Goal: Task Accomplishment & Management: Complete application form

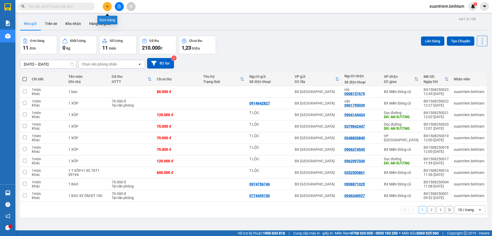
click at [111, 6] on button at bounding box center [107, 6] width 9 height 9
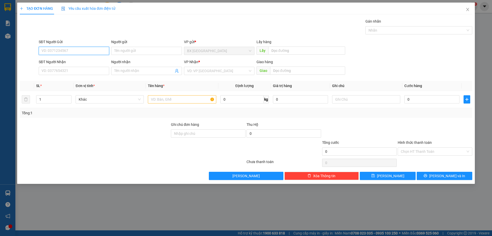
click at [92, 52] on input "SĐT Người Gửi" at bounding box center [74, 51] width 71 height 8
click at [98, 51] on input "0932548125" at bounding box center [74, 51] width 71 height 8
type input "0932548125"
click at [98, 70] on input "SĐT Người Nhận" at bounding box center [74, 71] width 71 height 8
click at [148, 68] on span at bounding box center [146, 71] width 71 height 8
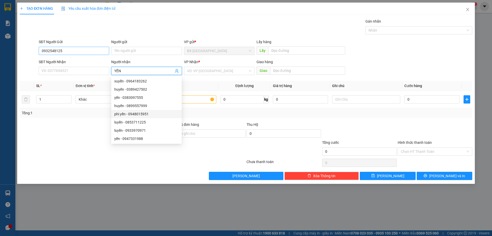
type input "YẾN"
click at [102, 52] on input "0932548125" at bounding box center [74, 51] width 71 height 8
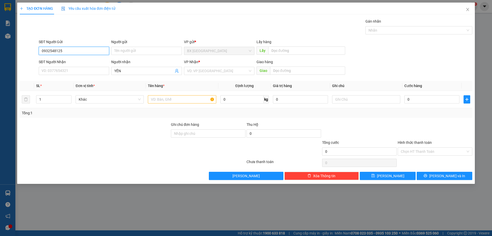
click at [100, 52] on input "0932548125" at bounding box center [74, 51] width 71 height 8
click at [100, 51] on input "0932548125" at bounding box center [74, 51] width 71 height 8
click at [105, 67] on div "SĐT Người Nhận VD: 0377654321" at bounding box center [74, 68] width 71 height 18
click at [85, 70] on input "SĐT Người Nhận" at bounding box center [74, 71] width 71 height 8
click at [80, 52] on input "0932548125" at bounding box center [74, 51] width 71 height 8
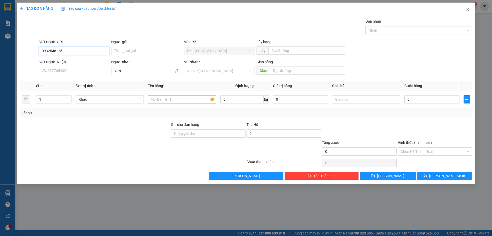
click at [87, 52] on input "0932548125" at bounding box center [74, 51] width 71 height 8
drag, startPoint x: 101, startPoint y: 48, endPoint x: 127, endPoint y: 61, distance: 29.0
click at [108, 52] on input "0932548125" at bounding box center [74, 51] width 71 height 8
click at [128, 67] on span "YẾN" at bounding box center [146, 71] width 71 height 8
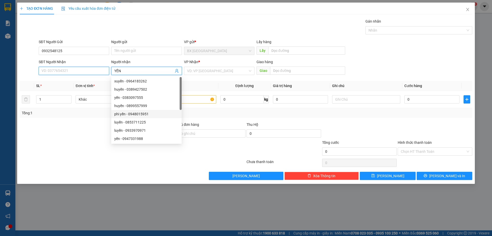
click at [62, 72] on input "SĐT Người Nhận" at bounding box center [74, 71] width 71 height 8
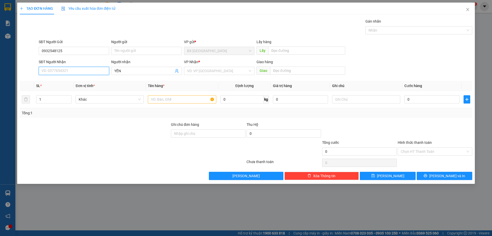
click at [82, 73] on input "SĐT Người Nhận" at bounding box center [74, 71] width 71 height 8
type input "0932548125"
click at [88, 83] on div "0932548125" at bounding box center [74, 81] width 64 height 6
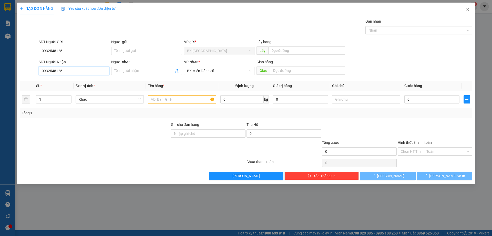
type input "170.000"
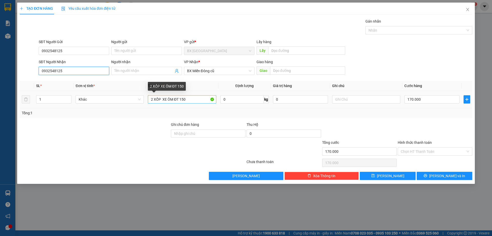
type input "0932548125"
drag, startPoint x: 154, startPoint y: 98, endPoint x: 150, endPoint y: 91, distance: 8.0
click at [152, 97] on input "2 XỐP XE ÔM ĐT 150" at bounding box center [182, 99] width 68 height 8
type input "2XỐP XE ÔM ĐT 150"
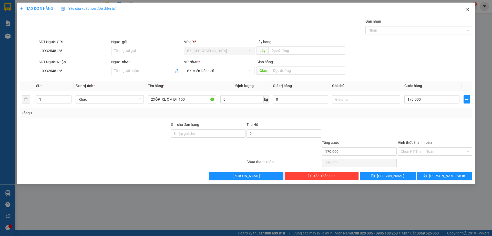
click at [468, 10] on icon "close" at bounding box center [467, 9] width 3 height 3
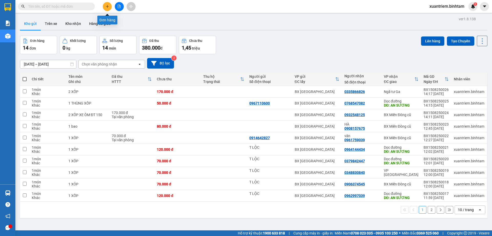
click at [106, 8] on icon "plus" at bounding box center [108, 7] width 4 height 4
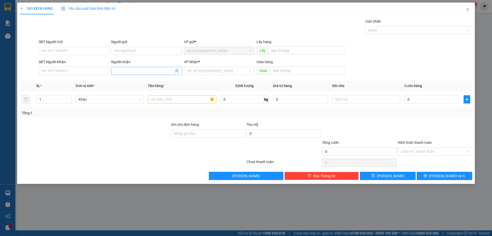
drag, startPoint x: 146, startPoint y: 68, endPoint x: 149, endPoint y: 71, distance: 4.0
click at [146, 68] on input "Người nhận" at bounding box center [143, 71] width 59 height 6
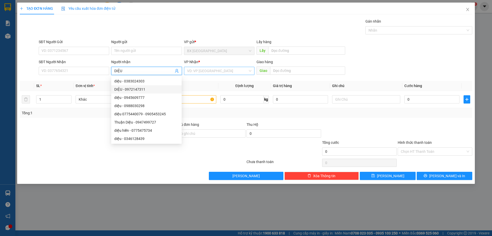
type input "DIỆU"
click at [232, 70] on input "search" at bounding box center [217, 71] width 61 height 8
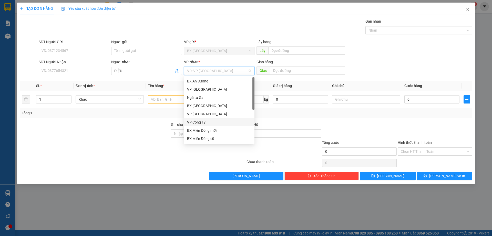
scroll to position [16, 0]
click at [215, 132] on div "Dọc đường" at bounding box center [219, 130] width 64 height 6
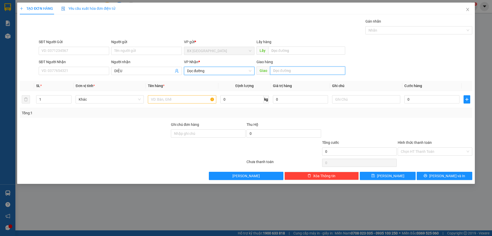
click at [286, 68] on input "text" at bounding box center [307, 70] width 75 height 8
type input "[PERSON_NAME]"
click at [175, 102] on input "text" at bounding box center [182, 99] width 68 height 8
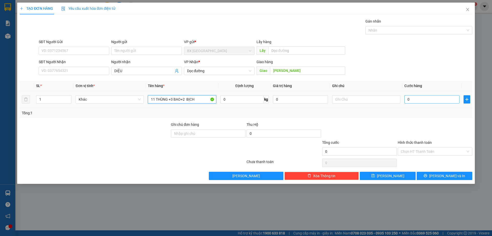
type input "11 THÙNG +3 BAO+2 BỊCH"
click at [428, 100] on input "0" at bounding box center [432, 99] width 55 height 8
type input "1"
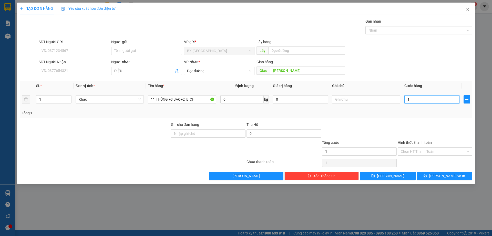
type input "10"
type input "100"
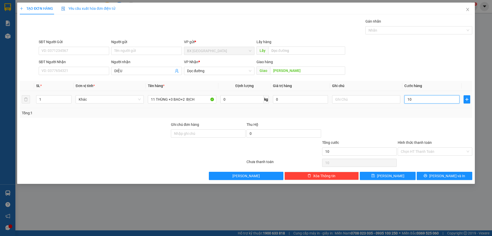
type input "100"
type input "1.000"
type input "10.000"
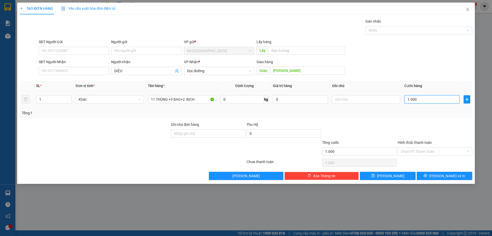
type input "10.000"
type input "100.000"
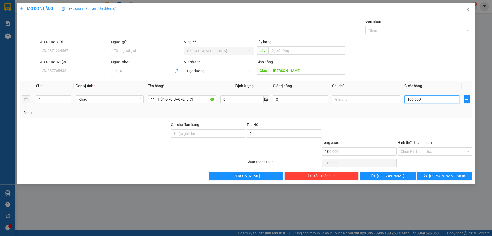
type input "1.000.000"
click at [423, 149] on input "Hình thức thanh toán" at bounding box center [433, 151] width 65 height 8
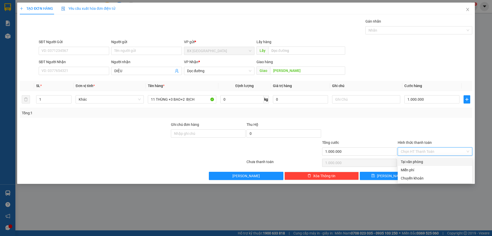
click at [422, 162] on div "Tại văn phòng" at bounding box center [435, 162] width 68 height 6
type input "0"
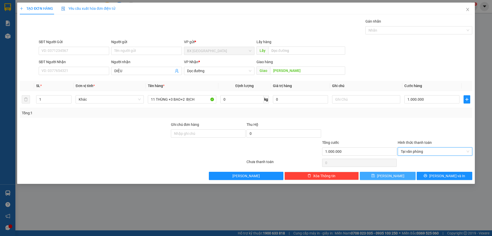
click at [393, 175] on span "[PERSON_NAME]" at bounding box center [390, 176] width 27 height 6
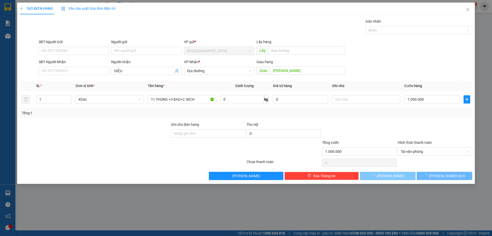
type input "0"
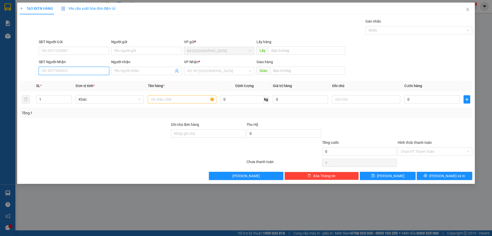
click at [69, 67] on input "SĐT Người Nhận" at bounding box center [74, 71] width 71 height 8
type input "0977116542"
click at [70, 71] on input "0977116542" at bounding box center [74, 71] width 71 height 8
click at [76, 72] on input "0977116542" at bounding box center [74, 71] width 71 height 8
click at [202, 69] on input "search" at bounding box center [217, 71] width 61 height 8
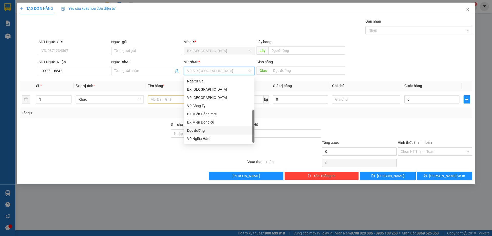
drag, startPoint x: 220, startPoint y: 129, endPoint x: 227, endPoint y: 125, distance: 7.7
click at [221, 129] on div "Dọc đường" at bounding box center [219, 130] width 64 height 6
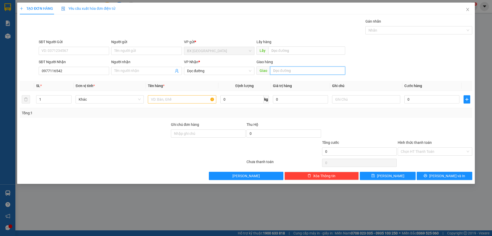
click at [293, 69] on input "text" at bounding box center [307, 70] width 75 height 8
type input "AN SƯƠNG"
click at [179, 99] on input "text" at bounding box center [182, 99] width 68 height 8
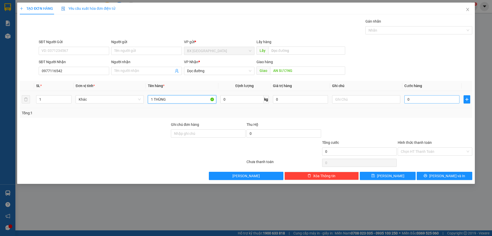
type input "1 THÙNG"
click at [441, 97] on input "0" at bounding box center [432, 99] width 55 height 8
type input "4"
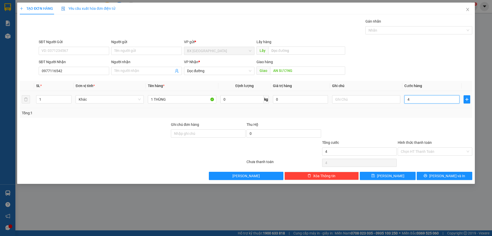
type input "40"
type input "400"
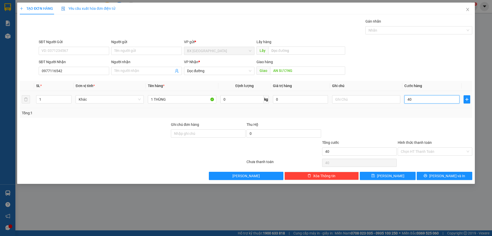
type input "400"
type input "4.000"
type input "40.000"
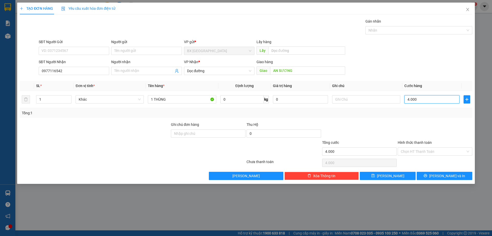
type input "40.000"
click at [451, 151] on input "Hình thức thanh toán" at bounding box center [433, 151] width 65 height 8
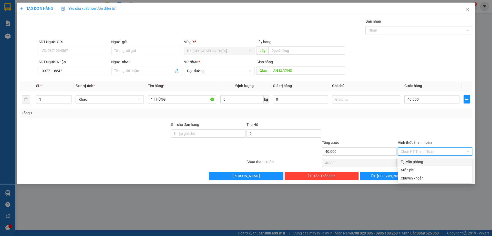
click at [431, 163] on div "Tại văn phòng" at bounding box center [435, 162] width 68 height 6
type input "0"
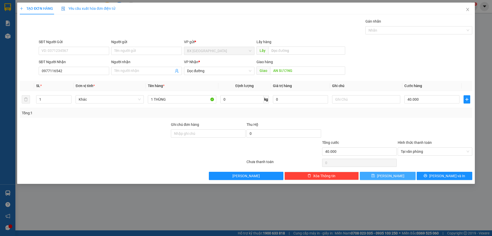
click at [407, 174] on button "[PERSON_NAME]" at bounding box center [388, 176] width 56 height 8
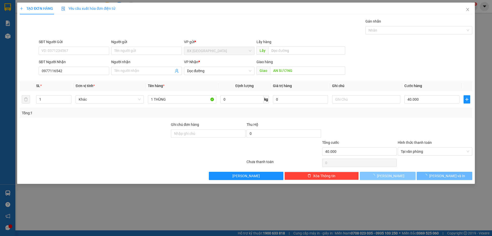
type input "0"
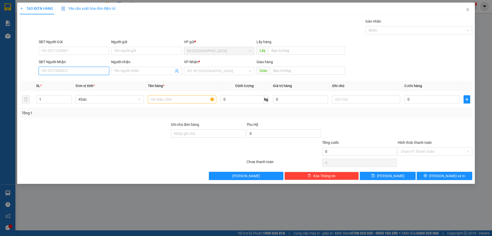
click at [70, 68] on input "SĐT Người Nhận" at bounding box center [74, 71] width 71 height 8
type input "0973380274"
click at [87, 79] on div "0973380274 - TỐT" at bounding box center [74, 81] width 64 height 6
type input "TỐT"
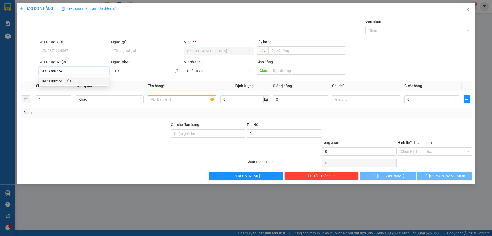
type input "380.000"
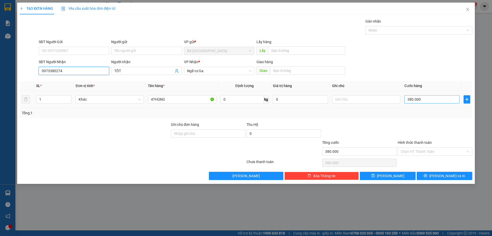
type input "0973380274"
click at [427, 100] on input "380.000" at bounding box center [432, 99] width 55 height 8
type input "3"
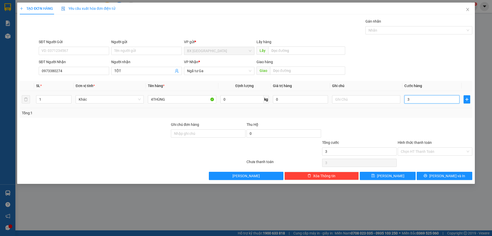
type input "34"
type input "340"
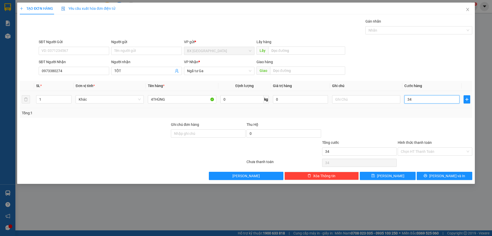
type input "340"
type input "3.400"
type input "34.000"
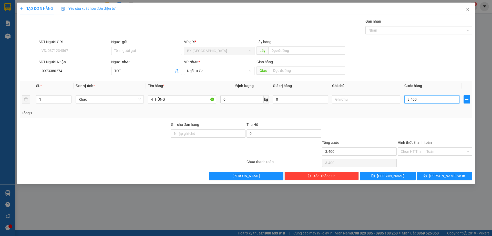
type input "34.000"
type input "340.000"
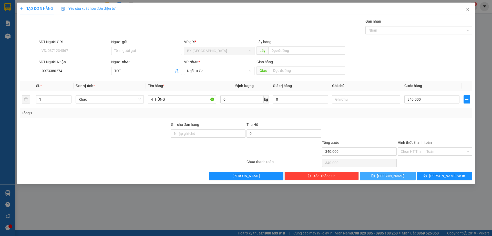
click at [397, 172] on button "[PERSON_NAME]" at bounding box center [388, 176] width 56 height 8
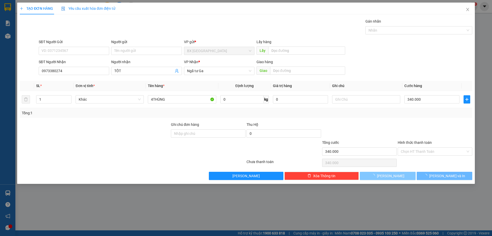
type input "0"
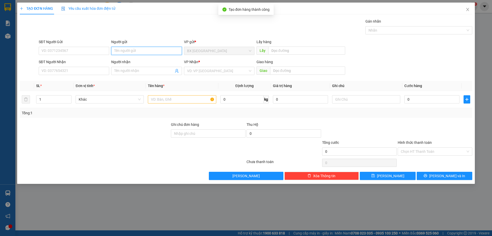
click at [127, 48] on input "Người gửi" at bounding box center [146, 51] width 71 height 8
type input "HOÀNG TK"
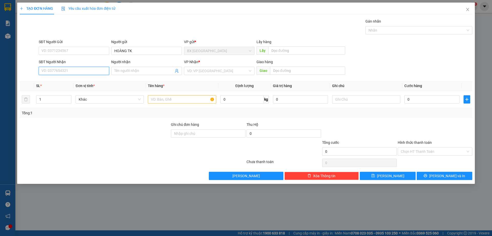
click at [69, 71] on input "SĐT Người Nhận" at bounding box center [74, 71] width 71 height 8
click at [90, 74] on input "0393433841" at bounding box center [74, 71] width 71 height 8
click at [90, 72] on input "0393433841" at bounding box center [74, 71] width 71 height 8
type input "0393433841"
click at [216, 68] on input "search" at bounding box center [217, 71] width 61 height 8
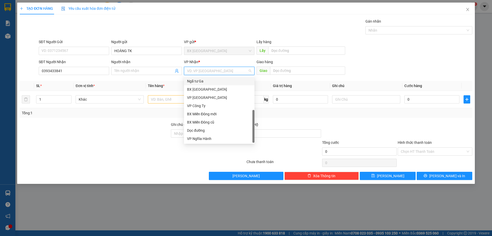
click at [210, 83] on div "Ngã tư Ga" at bounding box center [219, 81] width 64 height 6
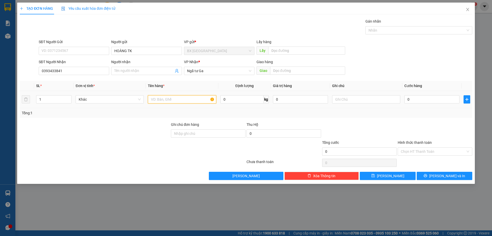
click at [182, 99] on input "text" at bounding box center [182, 99] width 68 height 8
type input "1 THÙNG"
click at [416, 95] on div "0" at bounding box center [432, 99] width 55 height 10
click at [418, 99] on input "0" at bounding box center [432, 99] width 55 height 8
type input "6"
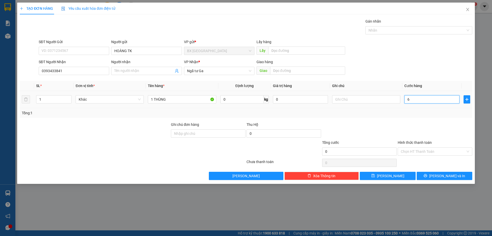
type input "6"
type input "60"
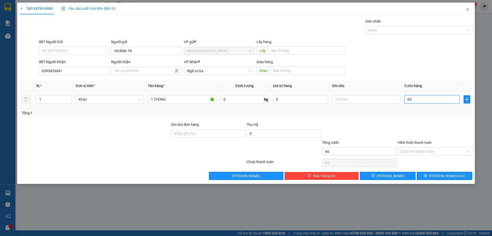
type input "600"
type input "6.000"
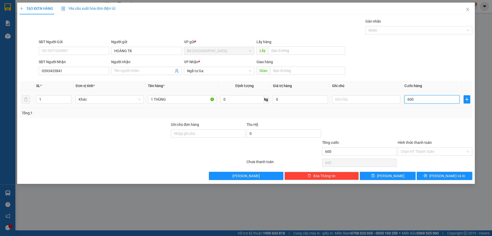
type input "6.000"
type input "60.000"
click at [432, 147] on input "Hình thức thanh toán" at bounding box center [433, 151] width 65 height 8
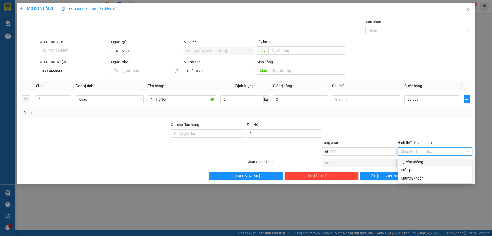
click at [411, 164] on div "Tại văn phòng" at bounding box center [435, 162] width 68 height 6
type input "0"
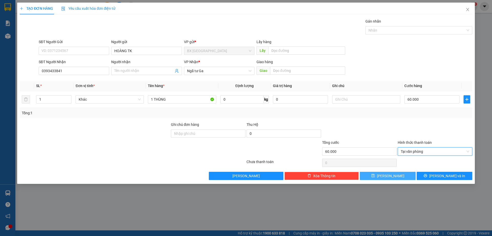
click at [399, 177] on button "[PERSON_NAME]" at bounding box center [388, 176] width 56 height 8
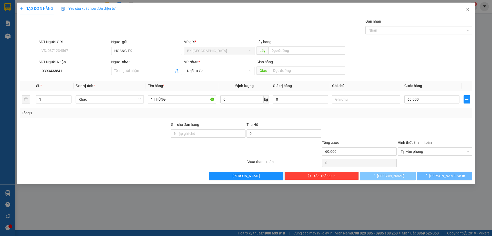
type input "0"
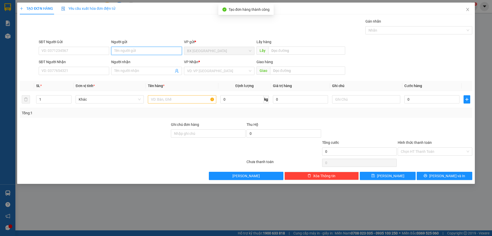
click at [142, 54] on input "Người gửi" at bounding box center [146, 51] width 71 height 8
drag, startPoint x: 138, startPoint y: 53, endPoint x: 111, endPoint y: 63, distance: 28.3
click at [98, 54] on div "SĐT Người Gửi VD: 0371234567 Người gửi HOPANGF TK HOPANGF TK VP gửi * BX Quảng …" at bounding box center [256, 48] width 436 height 18
click at [120, 51] on input "HÒNG TK" at bounding box center [146, 51] width 71 height 8
click at [117, 50] on input "HÒANG TK" at bounding box center [146, 51] width 71 height 8
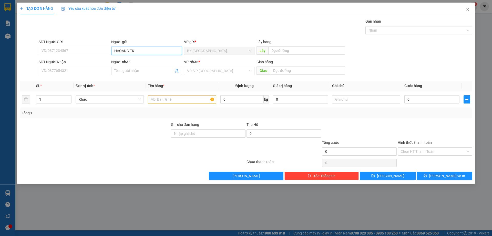
click at [124, 50] on input "HAÒANG TK" at bounding box center [146, 51] width 71 height 8
drag, startPoint x: 121, startPoint y: 51, endPoint x: 103, endPoint y: 55, distance: 18.6
click at [103, 55] on div "SĐT Người Gửi VD: 0371234567 Người gửi HAÒNG TK HAÒNG TK VP gửi * BX Quảng Ngãi…" at bounding box center [256, 48] width 436 height 18
type input "HÒANG TK"
click at [63, 71] on input "SĐT Người Nhận" at bounding box center [74, 71] width 71 height 8
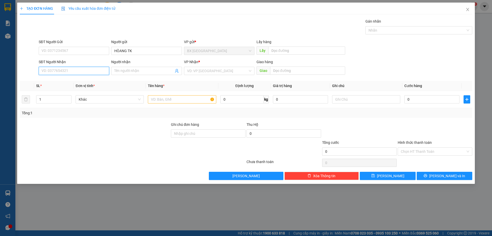
click at [87, 72] on input "SĐT Người Nhận" at bounding box center [74, 71] width 71 height 8
click at [89, 72] on input "0903048851" at bounding box center [74, 71] width 71 height 8
type input "0903048851"
click at [207, 75] on div "VP Nhận * VD: VP [GEOGRAPHIC_DATA]" at bounding box center [219, 68] width 71 height 18
click at [213, 72] on input "search" at bounding box center [217, 71] width 61 height 8
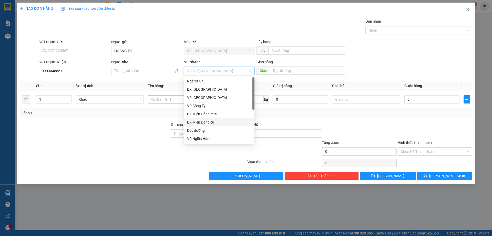
scroll to position [0, 0]
drag, startPoint x: 198, startPoint y: 87, endPoint x: 199, endPoint y: 93, distance: 5.9
click at [199, 87] on div "VP [GEOGRAPHIC_DATA]" at bounding box center [219, 89] width 64 height 6
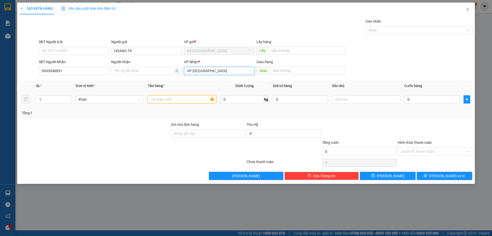
click at [176, 101] on input "text" at bounding box center [182, 99] width 68 height 8
type input "1 THÙNG"
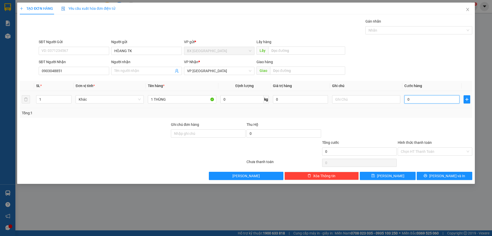
click at [411, 102] on input "0" at bounding box center [432, 99] width 55 height 8
type input "1"
type input "10"
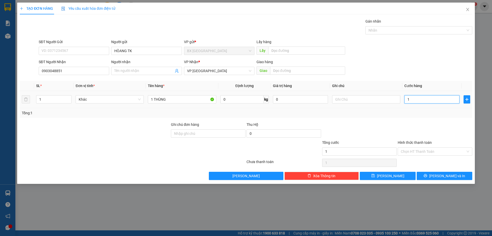
type input "10"
type input "100"
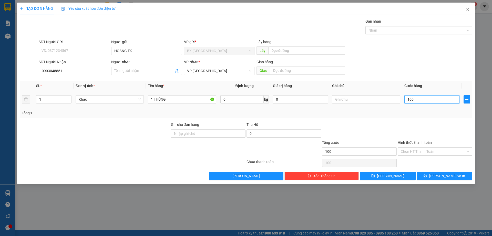
type input "1.000"
type input "10.000"
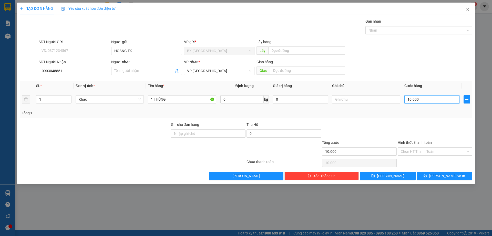
type input "100.000"
click at [401, 174] on button "[PERSON_NAME]" at bounding box center [388, 176] width 56 height 8
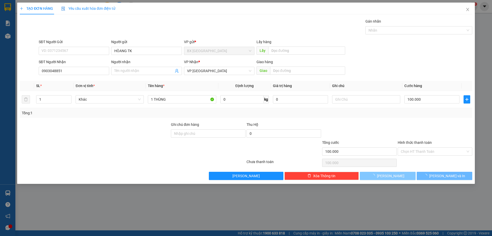
type input "0"
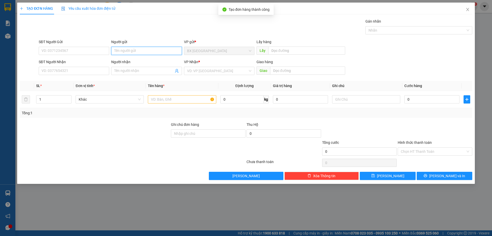
click at [126, 51] on input "Người gửi" at bounding box center [146, 51] width 71 height 8
type input "HOÀNG TK"
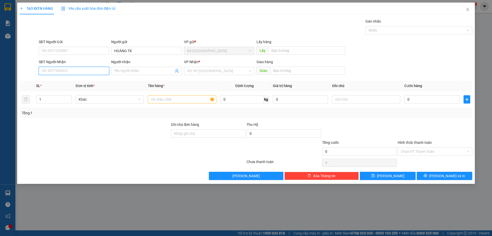
click at [80, 72] on input "SĐT Người Nhận" at bounding box center [74, 71] width 71 height 8
type input "0932671173"
click at [70, 79] on div "0932671173" at bounding box center [74, 81] width 64 height 6
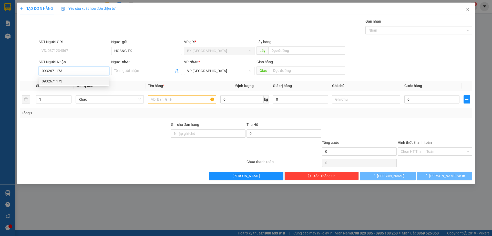
type input "40.000"
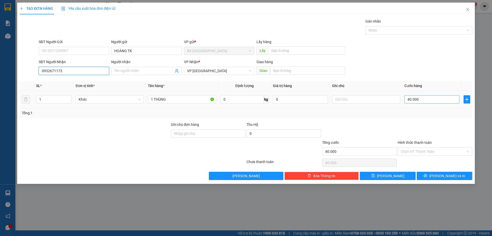
type input "0932671173"
click at [417, 102] on input "40.000" at bounding box center [432, 99] width 55 height 8
type input "5"
type input "50"
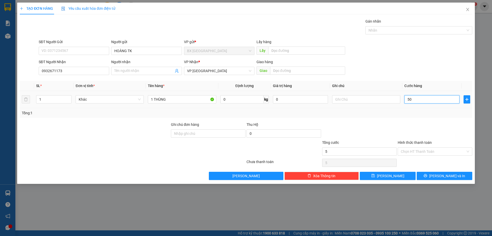
type input "50"
type input "500"
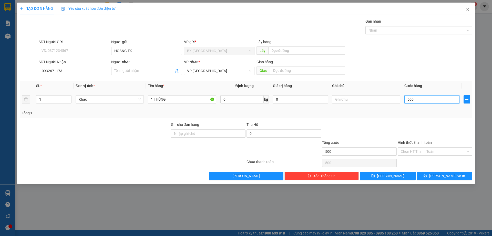
type input "5.000"
type input "50.000"
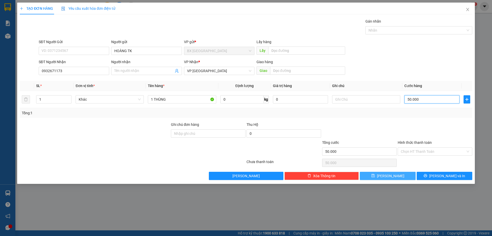
type input "50.000"
click at [402, 175] on button "[PERSON_NAME]" at bounding box center [388, 176] width 56 height 8
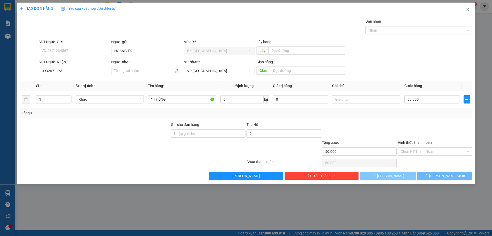
type input "0"
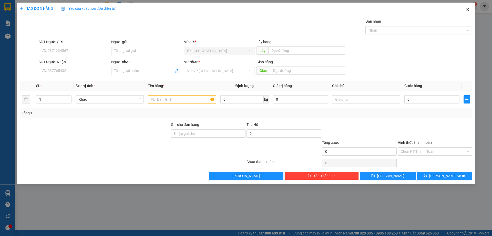
click at [471, 8] on span "Close" at bounding box center [468, 10] width 14 height 14
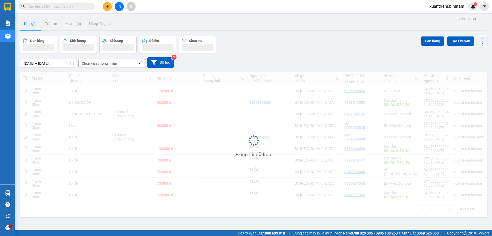
click at [467, 9] on span "xuantriem.binhtam" at bounding box center [447, 6] width 43 height 6
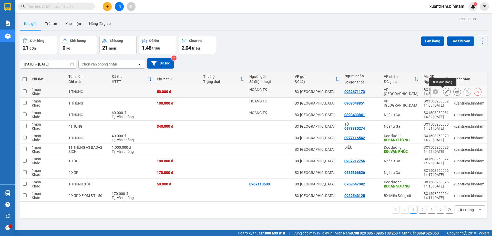
click at [445, 92] on icon at bounding box center [447, 92] width 4 height 4
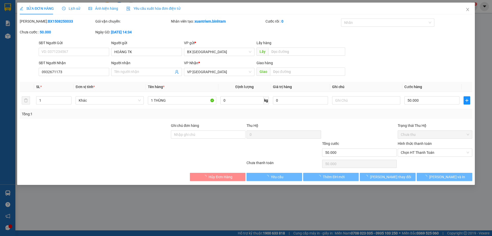
type input "HOÀNG TK"
type input "0932671173"
type input "50.000"
click at [425, 142] on label "Hình thức thanh toán" at bounding box center [415, 143] width 34 height 4
click at [425, 148] on input "Hình thức thanh toán" at bounding box center [433, 152] width 65 height 8
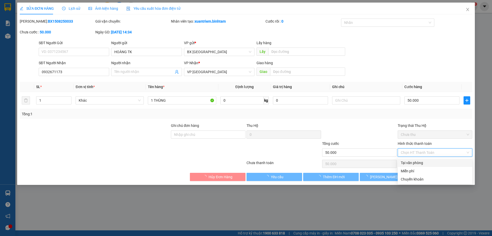
click at [423, 163] on div "Tại văn phòng" at bounding box center [435, 163] width 68 height 6
type input "0"
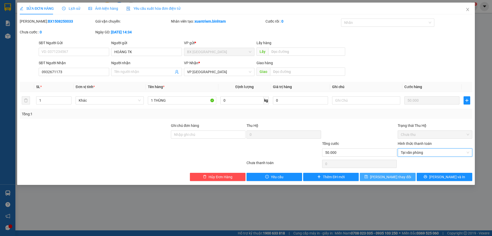
click at [400, 177] on span "[PERSON_NAME] thay đổi" at bounding box center [390, 177] width 41 height 6
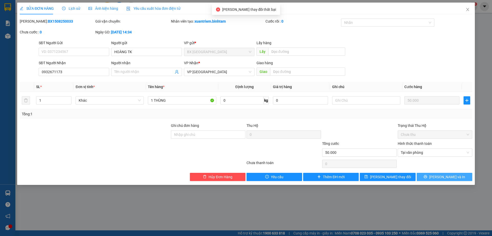
click at [436, 174] on button "[PERSON_NAME] và In" at bounding box center [445, 177] width 56 height 8
click at [78, 72] on input "0932671173" at bounding box center [74, 72] width 71 height 8
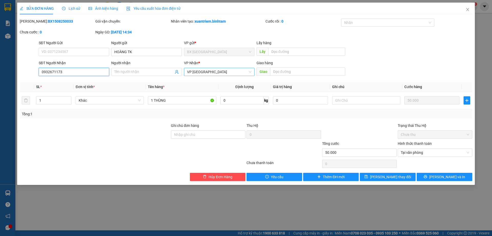
click at [218, 69] on span "VP [GEOGRAPHIC_DATA]" at bounding box center [219, 72] width 64 height 8
click at [385, 176] on span "[PERSON_NAME] thay đổi" at bounding box center [390, 177] width 41 height 6
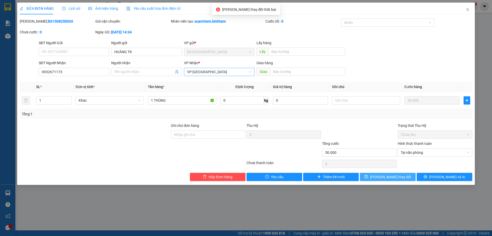
click at [224, 71] on span "VP [GEOGRAPHIC_DATA]" at bounding box center [219, 72] width 64 height 8
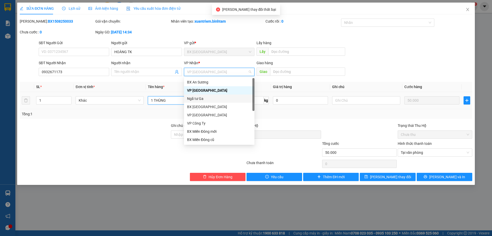
click at [177, 103] on input "1 THÙNG" at bounding box center [182, 100] width 68 height 8
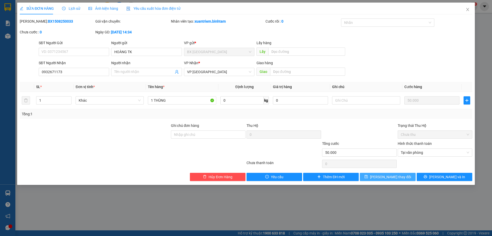
click at [388, 178] on span "[PERSON_NAME] thay đổi" at bounding box center [390, 177] width 41 height 6
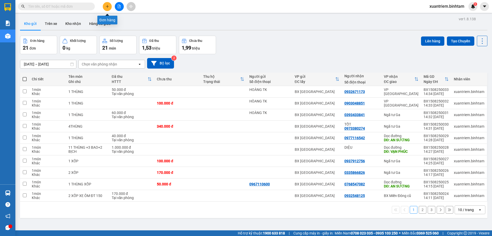
click at [108, 6] on icon "plus" at bounding box center [108, 7] width 4 height 4
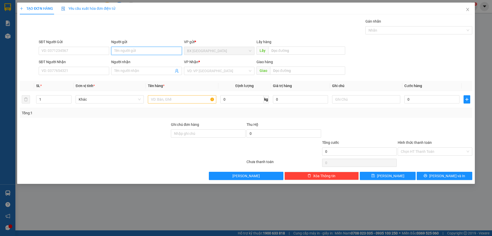
click at [131, 54] on input "Người gửi" at bounding box center [146, 51] width 71 height 8
type input "H"
type input "HOANGFG TK"
click at [88, 70] on input "SĐT Người Nhận" at bounding box center [74, 71] width 71 height 8
type input "0338287409"
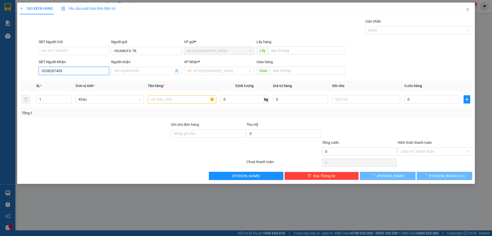
drag, startPoint x: 102, startPoint y: 71, endPoint x: 105, endPoint y: 77, distance: 6.8
click at [105, 77] on div "Transit Pickup Surcharge Ids Transit Deliver Surcharge Ids Transit Deliver Surc…" at bounding box center [246, 98] width 453 height 161
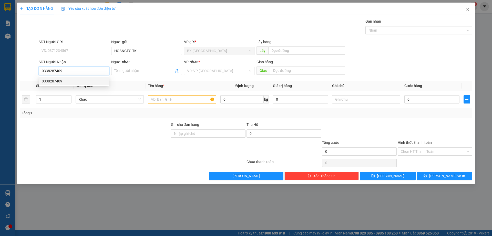
click at [75, 80] on div "0338287409" at bounding box center [74, 81] width 64 height 6
type input "AN SƯƠNG"
type input "50.000"
type input "0338287409"
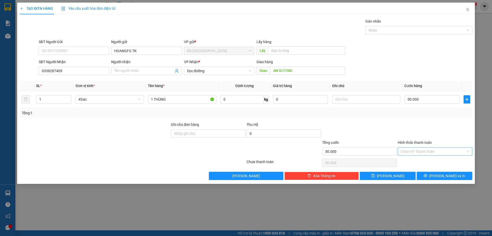
click at [417, 151] on input "Hình thức thanh toán" at bounding box center [433, 151] width 65 height 8
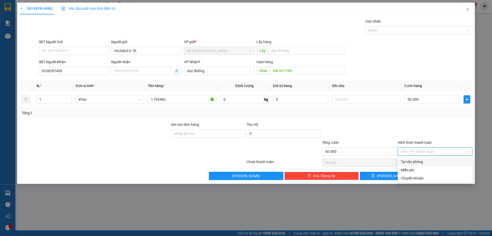
click at [420, 159] on div "Tại văn phòng" at bounding box center [435, 162] width 68 height 6
type input "0"
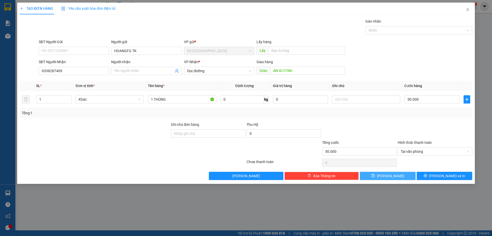
click at [398, 174] on button "[PERSON_NAME]" at bounding box center [388, 176] width 56 height 8
type input "0"
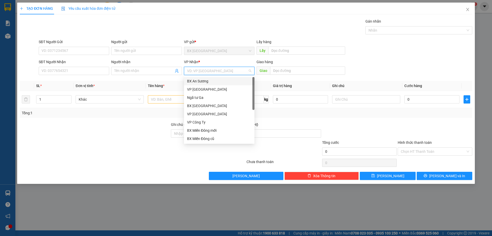
click at [211, 73] on input "search" at bounding box center [217, 71] width 61 height 8
click at [211, 138] on div "BX Miền Đông cũ" at bounding box center [219, 139] width 64 height 6
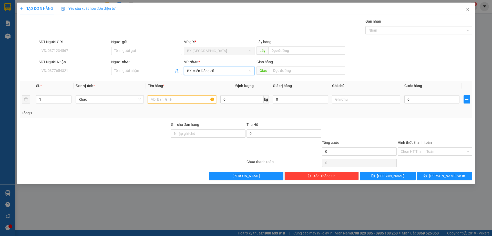
click at [186, 97] on input "text" at bounding box center [182, 99] width 68 height 8
type input "HOÀNG TK+1 XE MÁY GỞI"
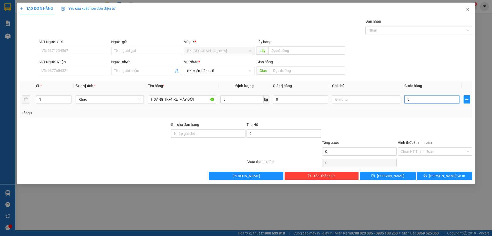
click at [425, 102] on input "0" at bounding box center [432, 99] width 55 height 8
type input "1"
type input "10"
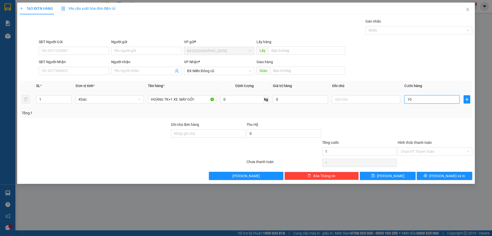
type input "10"
type input "105"
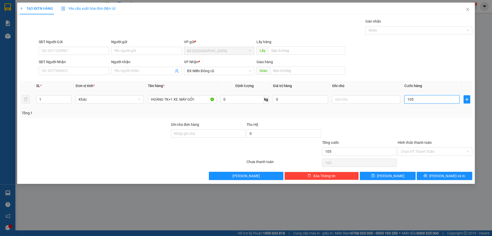
type input "1.050"
type input "10.500"
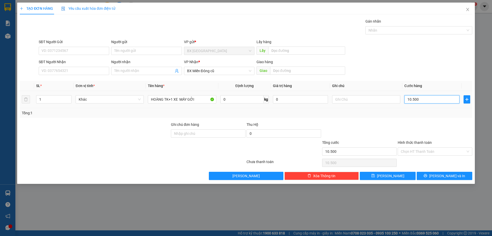
type input "105.000"
type input "1.050.000"
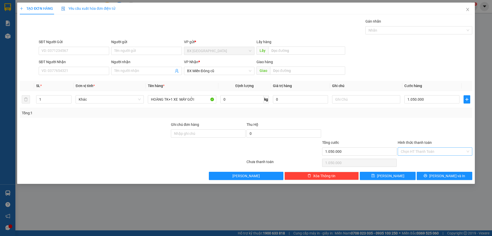
click at [434, 149] on input "Hình thức thanh toán" at bounding box center [433, 151] width 65 height 8
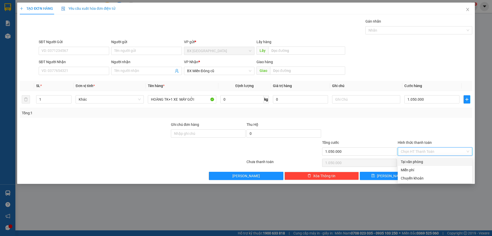
click at [429, 162] on div "Tại văn phòng" at bounding box center [435, 162] width 68 height 6
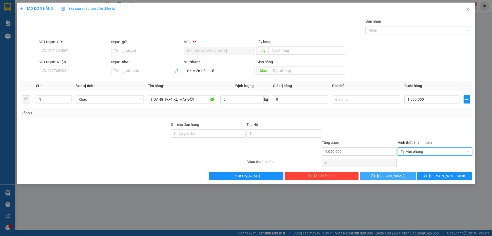
click at [396, 175] on button "[PERSON_NAME]" at bounding box center [388, 176] width 56 height 8
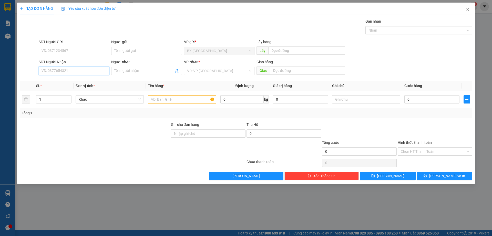
drag, startPoint x: 82, startPoint y: 73, endPoint x: 100, endPoint y: 82, distance: 20.1
click at [83, 72] on input "SĐT Người Nhận" at bounding box center [74, 71] width 71 height 8
click at [91, 81] on div "0971025742" at bounding box center [74, 81] width 64 height 6
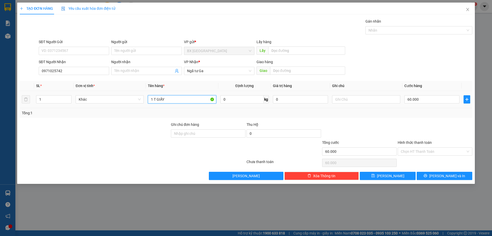
click at [187, 101] on input "1 T GIẤY" at bounding box center [182, 99] width 68 height 8
click at [422, 99] on input "60.000" at bounding box center [432, 99] width 55 height 8
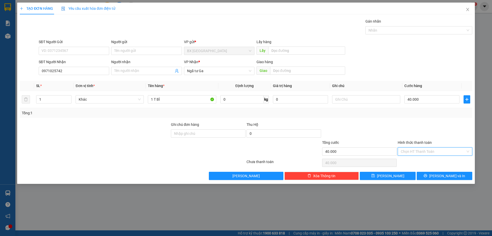
drag, startPoint x: 412, startPoint y: 149, endPoint x: 427, endPoint y: 160, distance: 19.0
click at [413, 149] on input "Hình thức thanh toán" at bounding box center [433, 151] width 65 height 8
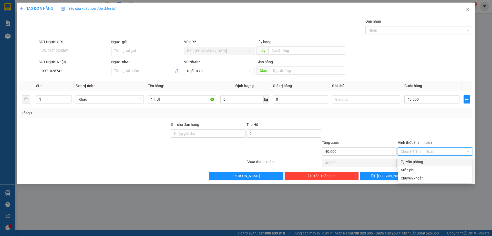
click at [425, 161] on div "Tại văn phòng" at bounding box center [435, 162] width 68 height 6
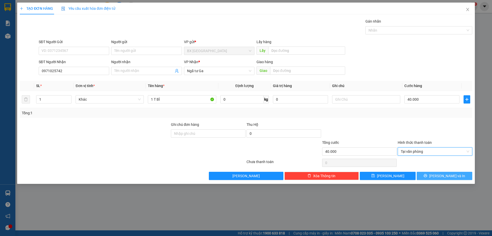
click at [440, 175] on span "[PERSON_NAME] và In" at bounding box center [447, 176] width 36 height 6
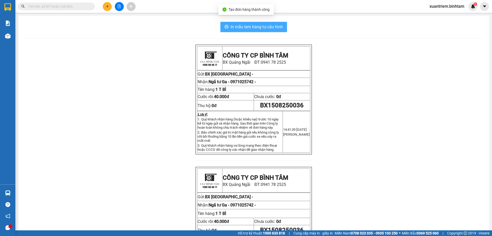
click at [240, 28] on span "In mẫu tem hàng tự cấu hình" at bounding box center [257, 27] width 52 height 6
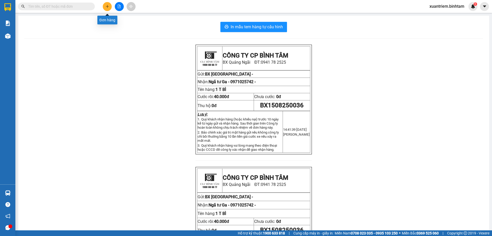
click at [106, 9] on button at bounding box center [107, 6] width 9 height 9
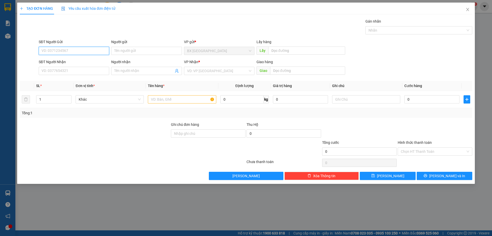
click at [59, 52] on input "SĐT Người Gửi" at bounding box center [74, 51] width 71 height 8
click at [76, 52] on input "0902865832" at bounding box center [74, 51] width 71 height 8
click at [78, 70] on input "SĐT Người Nhận" at bounding box center [74, 71] width 71 height 8
click at [79, 72] on input "0937896152" at bounding box center [74, 71] width 71 height 8
click at [214, 69] on input "search" at bounding box center [217, 71] width 61 height 8
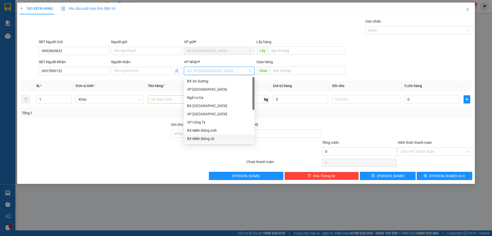
click at [221, 136] on div "BX Miền Đông cũ" at bounding box center [219, 139] width 64 height 6
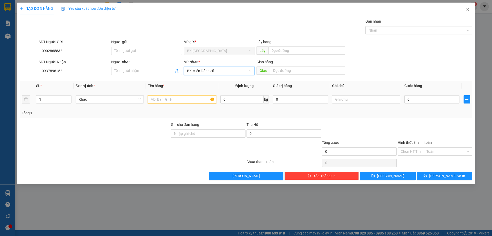
drag, startPoint x: 166, startPoint y: 100, endPoint x: 144, endPoint y: 104, distance: 22.6
click at [163, 100] on input "text" at bounding box center [182, 99] width 68 height 8
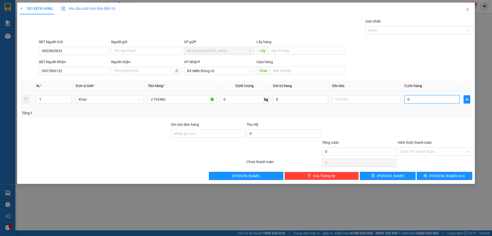
click at [422, 102] on input "0" at bounding box center [432, 99] width 55 height 8
click at [468, 10] on icon "close" at bounding box center [468, 9] width 4 height 4
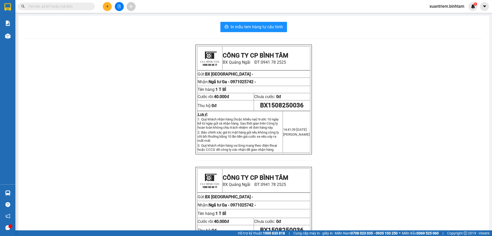
click at [78, 8] on input "text" at bounding box center [58, 7] width 61 height 6
click at [107, 6] on icon "plus" at bounding box center [108, 7] width 4 height 4
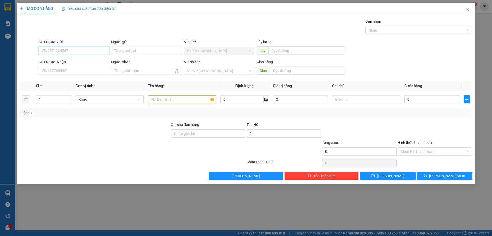
click at [81, 52] on input "SĐT Người Gửi" at bounding box center [74, 51] width 71 height 8
click at [88, 49] on input "0868771088" at bounding box center [74, 51] width 71 height 8
click at [59, 53] on input "0868771088" at bounding box center [74, 51] width 71 height 8
click at [68, 50] on input "0868771068" at bounding box center [74, 51] width 71 height 8
click at [69, 59] on div "0868771068" at bounding box center [74, 61] width 64 height 6
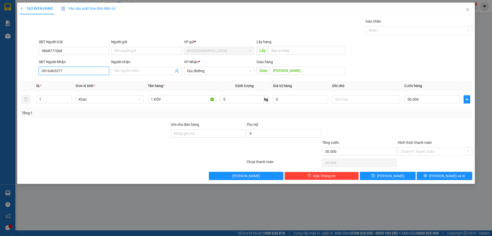
click at [70, 71] on input "0916463377" at bounding box center [74, 71] width 71 height 8
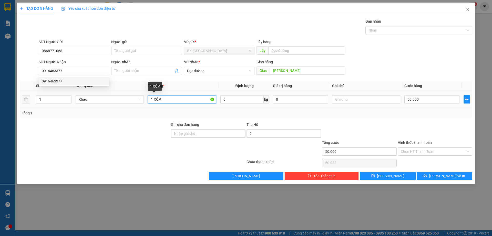
click at [181, 101] on input "1 XỐP" at bounding box center [182, 99] width 68 height 8
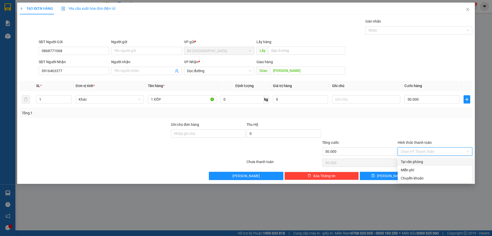
click at [429, 154] on input "Hình thức thanh toán" at bounding box center [433, 151] width 65 height 8
click at [422, 162] on div "Tại văn phòng" at bounding box center [435, 162] width 68 height 6
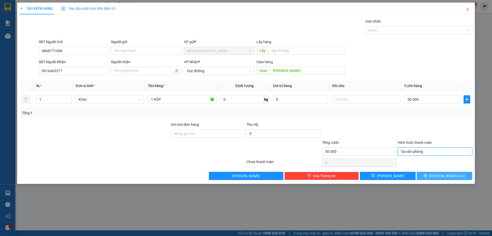
click at [428, 174] on button "[PERSON_NAME] và In" at bounding box center [445, 176] width 56 height 8
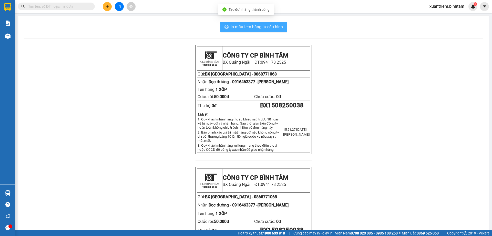
click at [246, 29] on span "In mẫu tem hàng tự cấu hình" at bounding box center [257, 27] width 52 height 6
